Goal: Communication & Community: Answer question/provide support

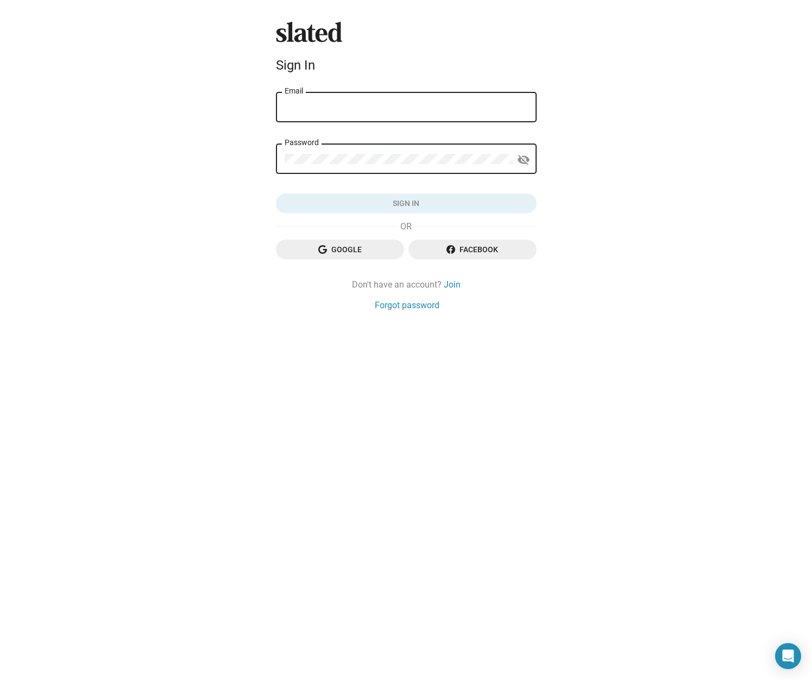
type input "[EMAIL_ADDRESS][DOMAIN_NAME]"
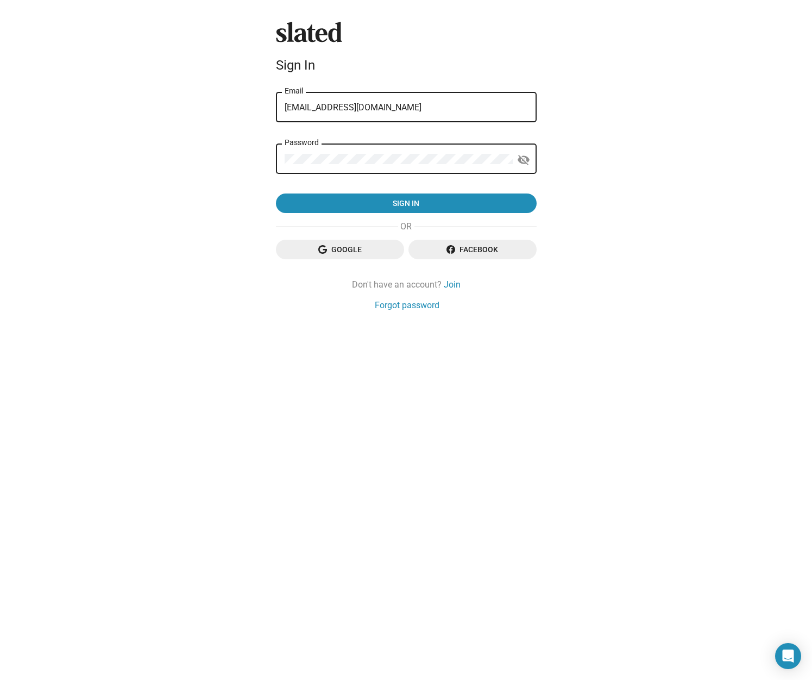
click at [406, 204] on button "Sign in" at bounding box center [406, 203] width 261 height 20
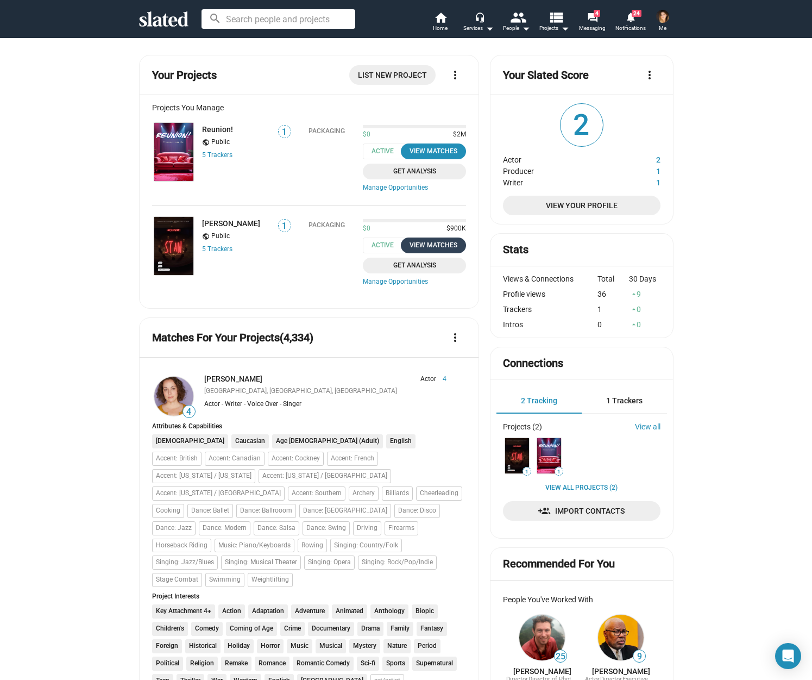
click at [447, 243] on div "View Matches" at bounding box center [433, 245] width 53 height 11
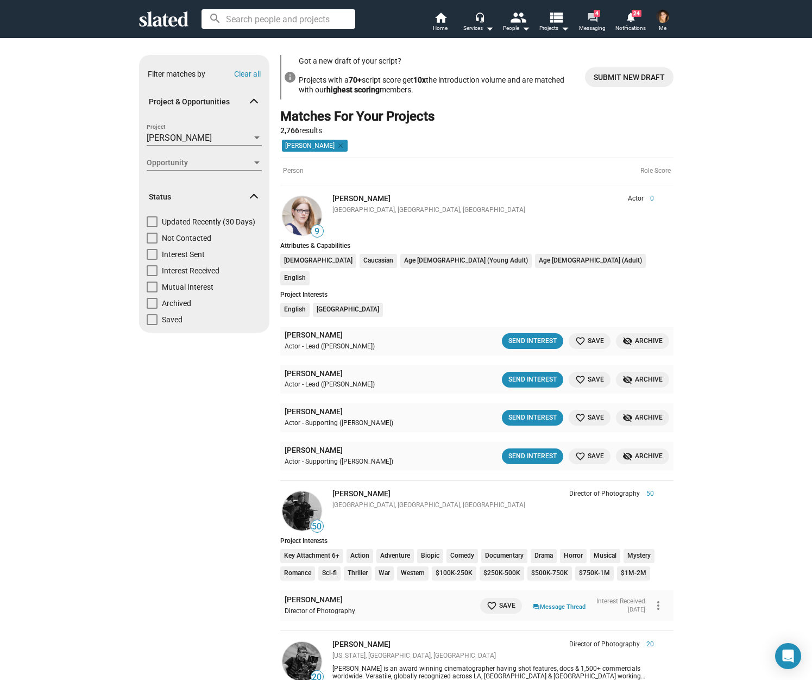
click at [589, 20] on mat-icon "forum" at bounding box center [592, 17] width 10 height 10
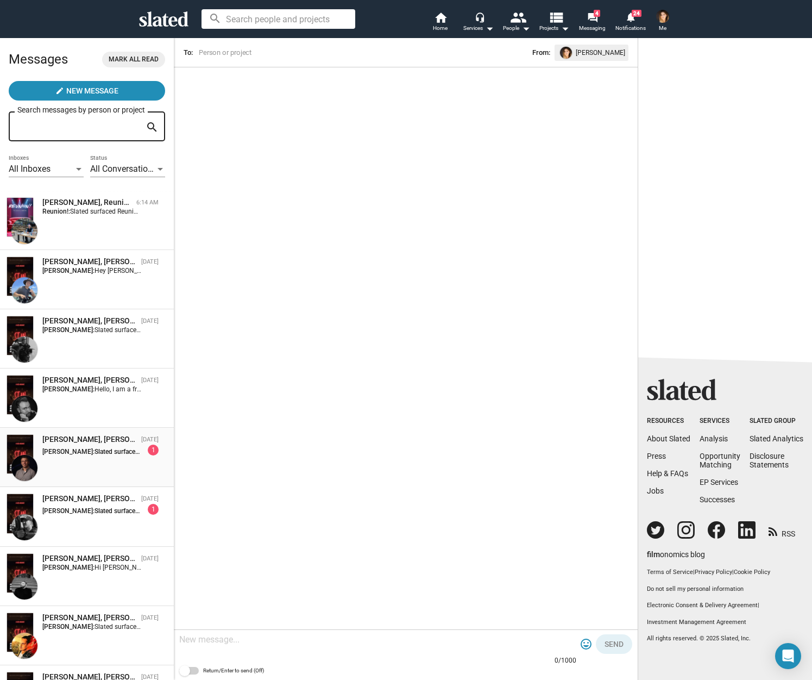
click at [95, 455] on span "Slated surfaced [PERSON_NAME] as a match for my Director of Photography interes…" at bounding box center [356, 452] width 522 height 8
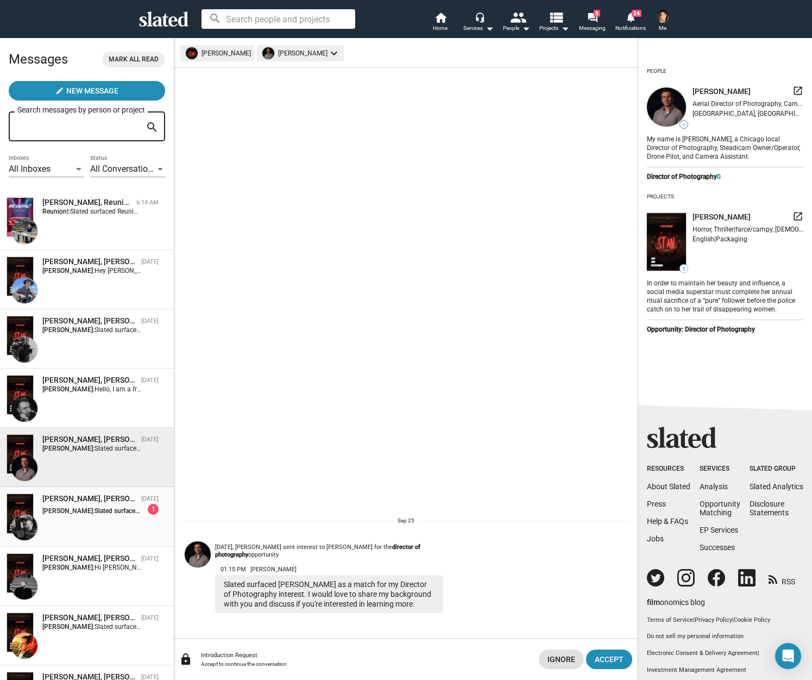
click at [113, 506] on div "[PERSON_NAME]: Slated surfaced [PERSON_NAME] as a match for my Director of Phot…" at bounding box center [100, 509] width 116 height 11
